Goal: Information Seeking & Learning: Learn about a topic

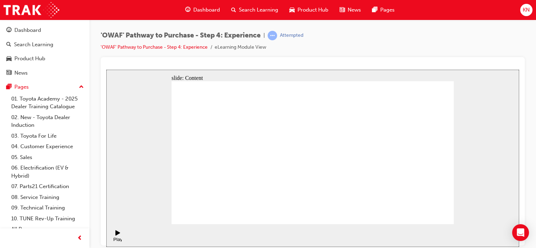
click at [118, 237] on div "Pause (Ctrl+Alt+P)" at bounding box center [118, 236] width 12 height 12
click at [118, 236] on icon "Play (Ctrl+Alt+P)" at bounding box center [117, 233] width 5 height 6
click at [470, 227] on section "Pause (Ctrl+Alt+P) Replay (Ctrl+Alt+R) Playback speed Playback Speed 2 1.75 1.5" at bounding box center [312, 235] width 413 height 23
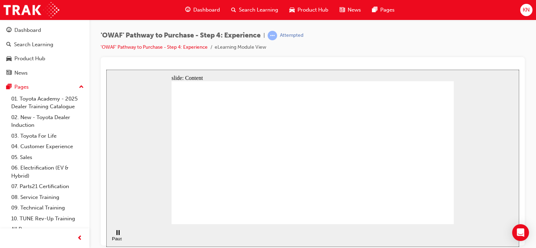
drag, startPoint x: 356, startPoint y: 142, endPoint x: 210, endPoint y: 185, distance: 152.9
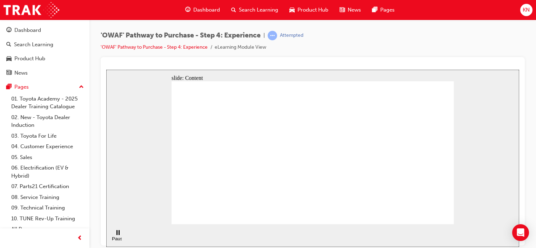
drag, startPoint x: 312, startPoint y: 110, endPoint x: 187, endPoint y: 218, distance: 165.7
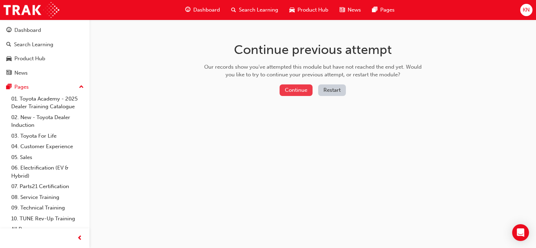
click at [302, 95] on button "Continue" at bounding box center [296, 91] width 33 height 12
